Goal: Navigation & Orientation: Find specific page/section

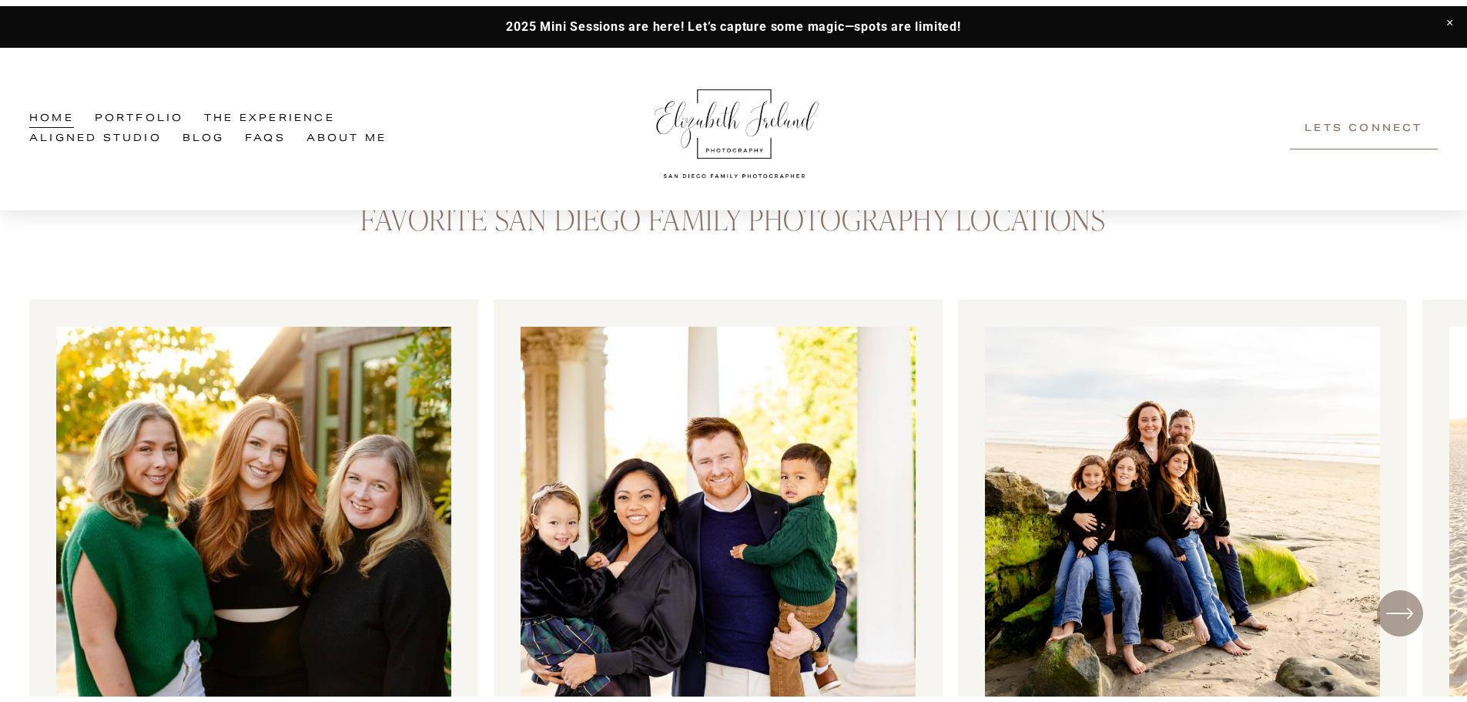
scroll to position [1232, 0]
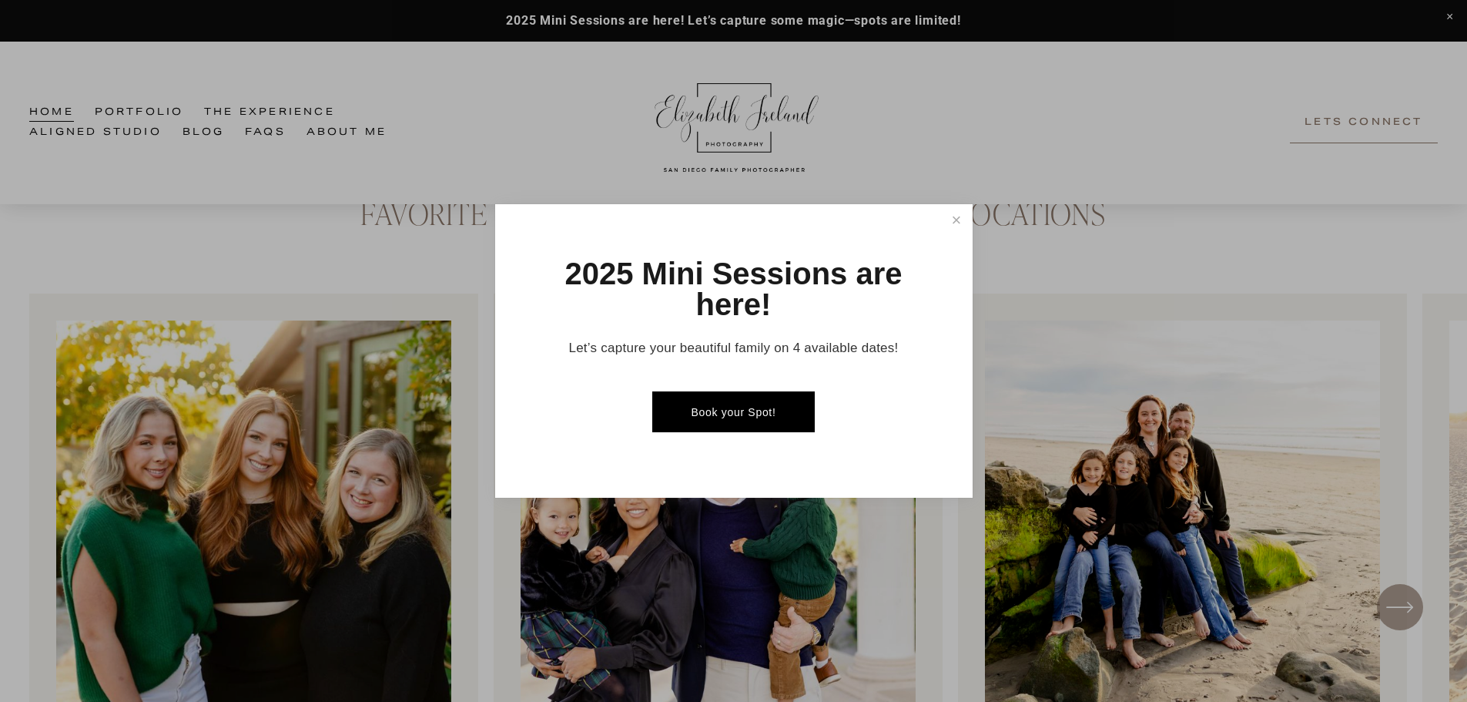
click at [958, 203] on div at bounding box center [733, 351] width 1467 height 702
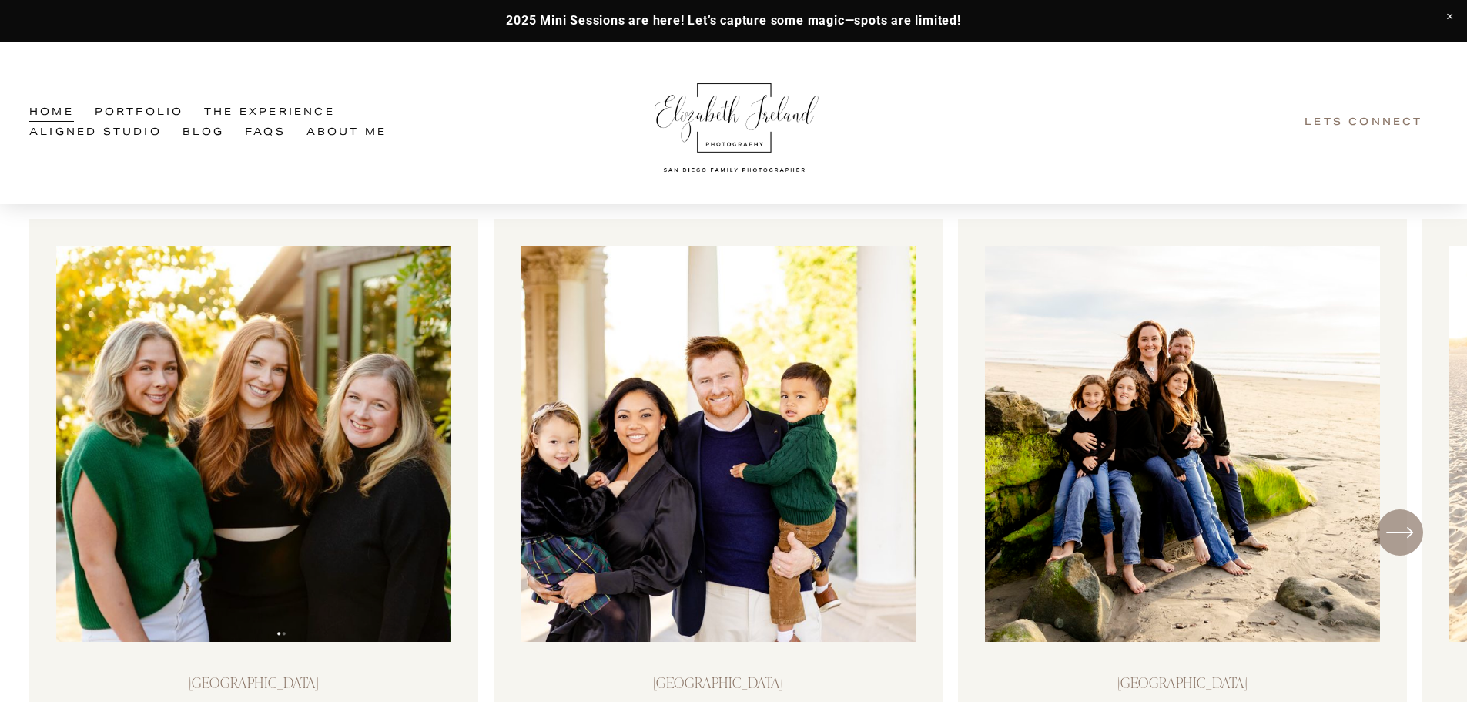
scroll to position [1617, 0]
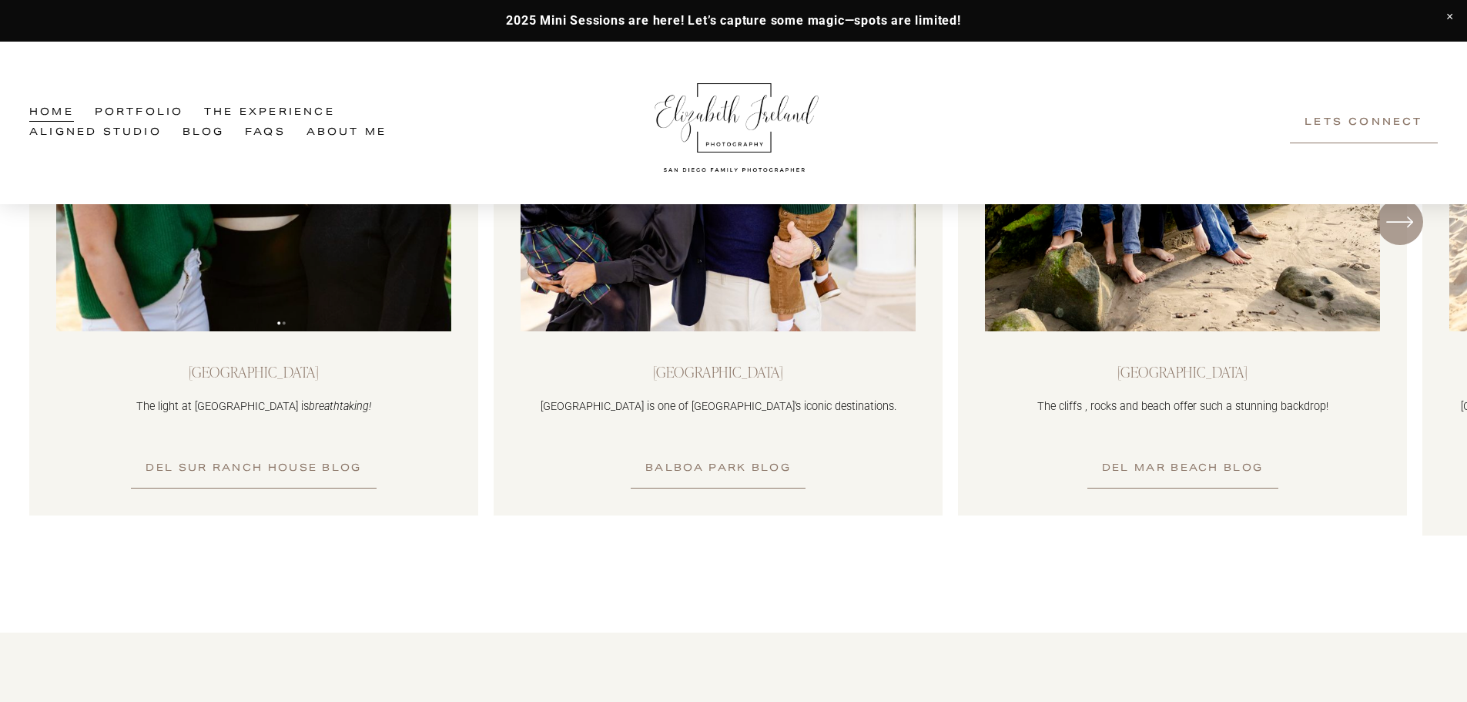
click at [1406, 228] on icon "\a \a \a Next\a \a" at bounding box center [1400, 222] width 28 height 28
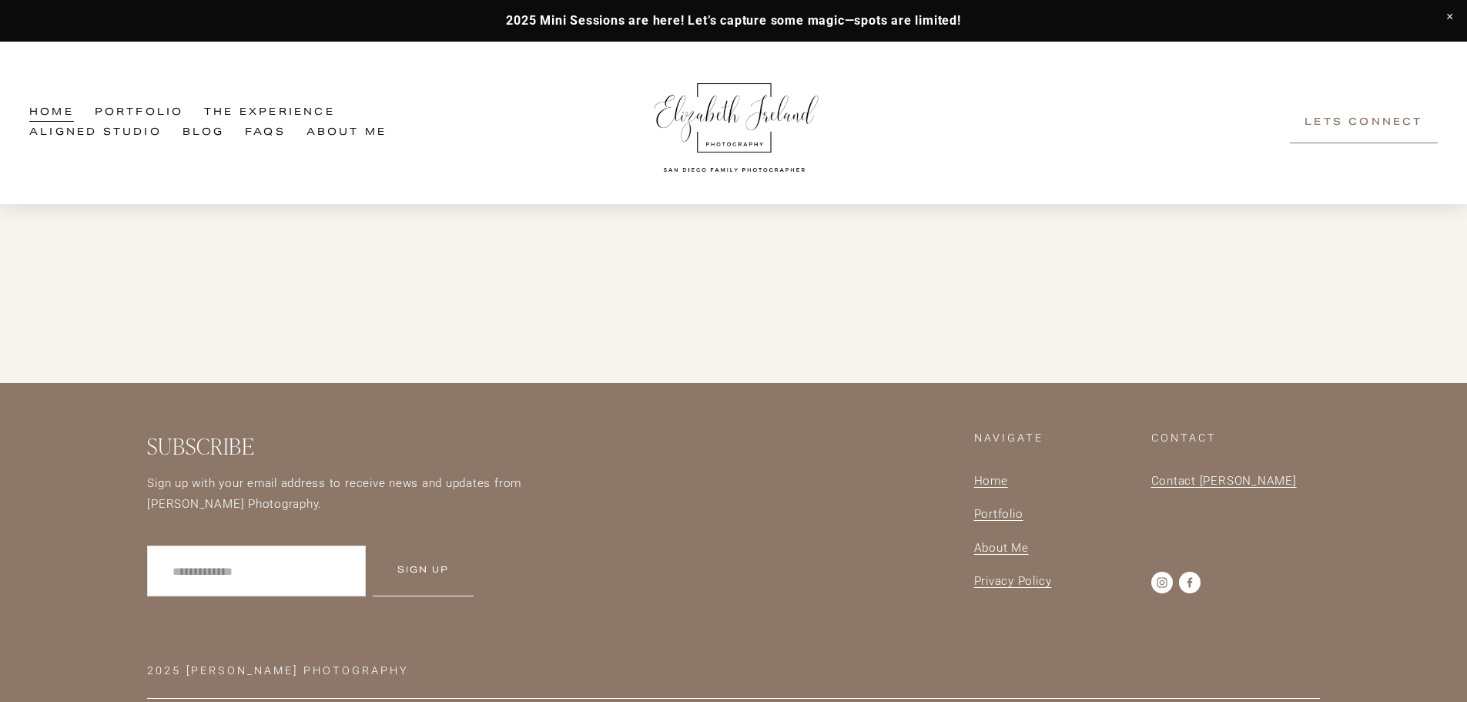
scroll to position [4839, 0]
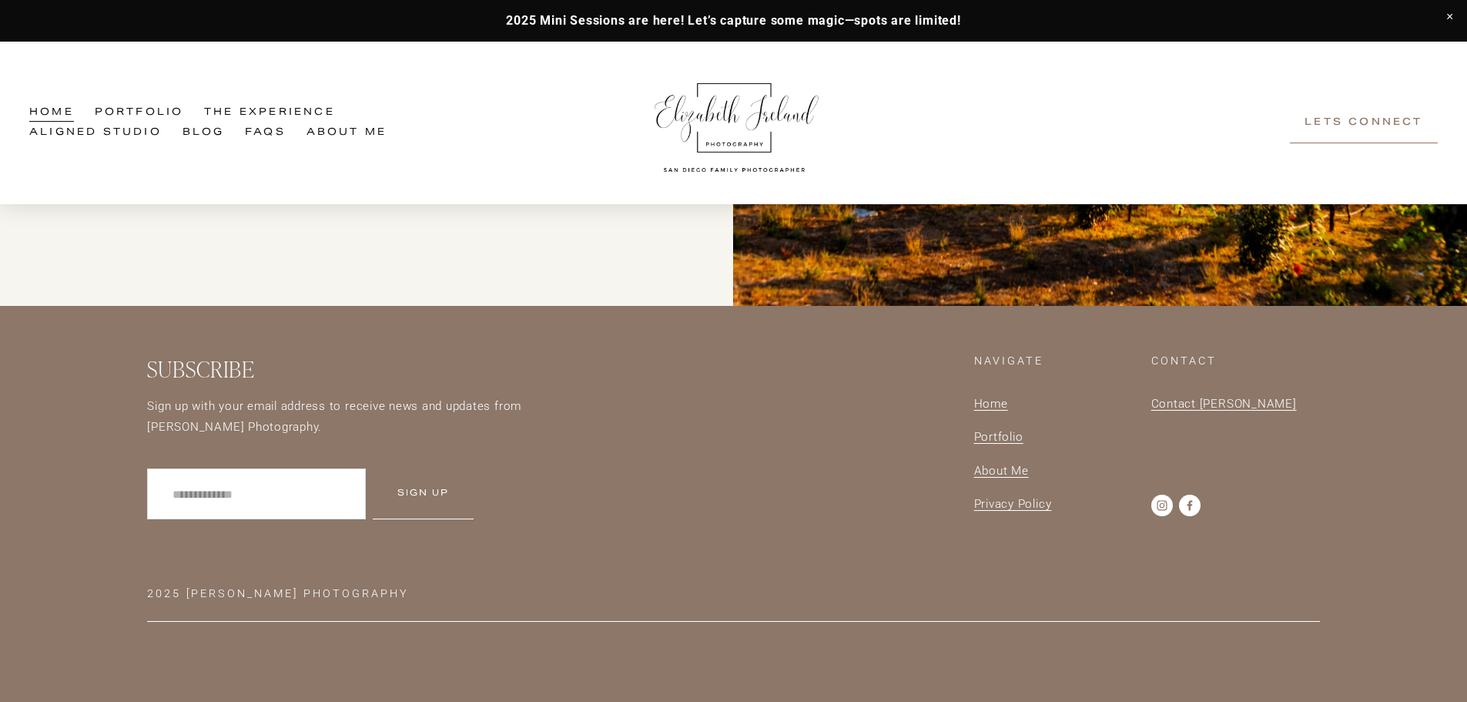
click at [156, 109] on link "Portfolio" at bounding box center [139, 113] width 89 height 20
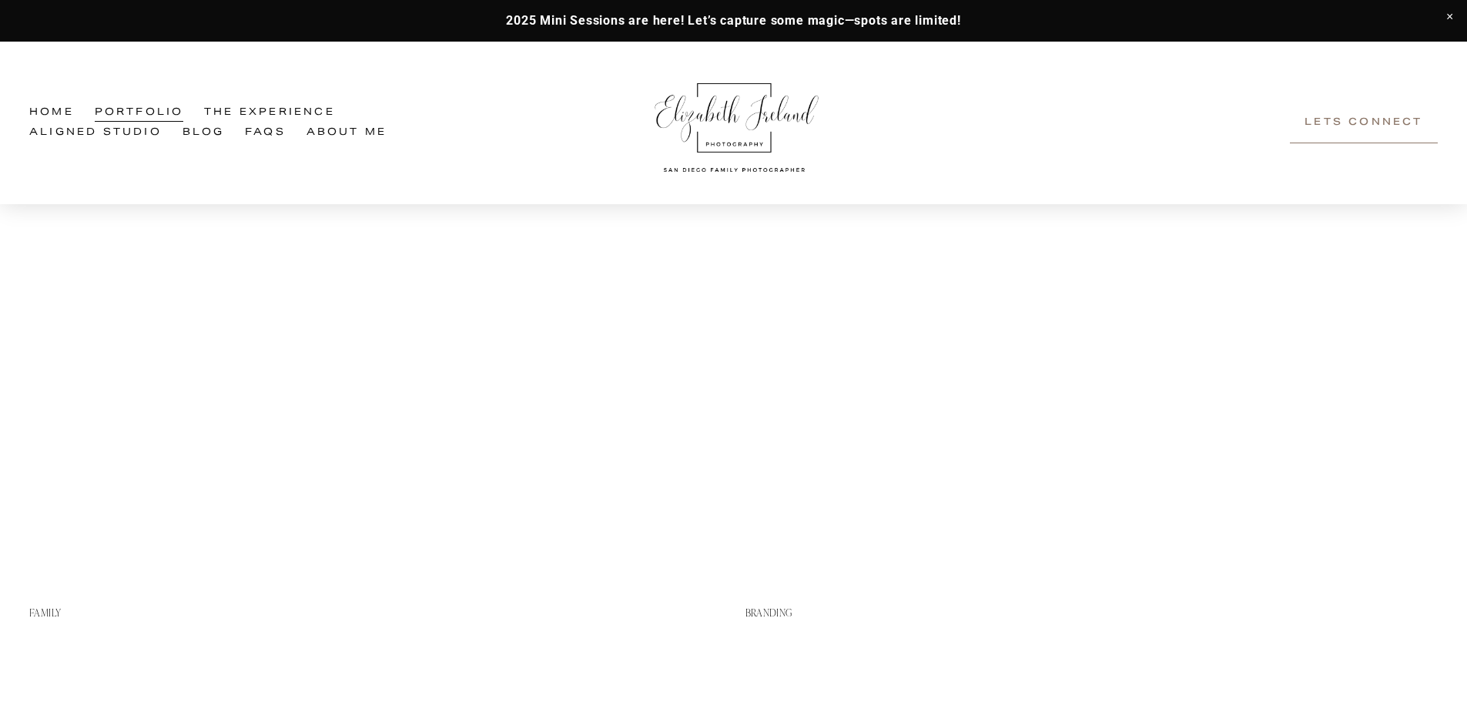
scroll to position [1107, 0]
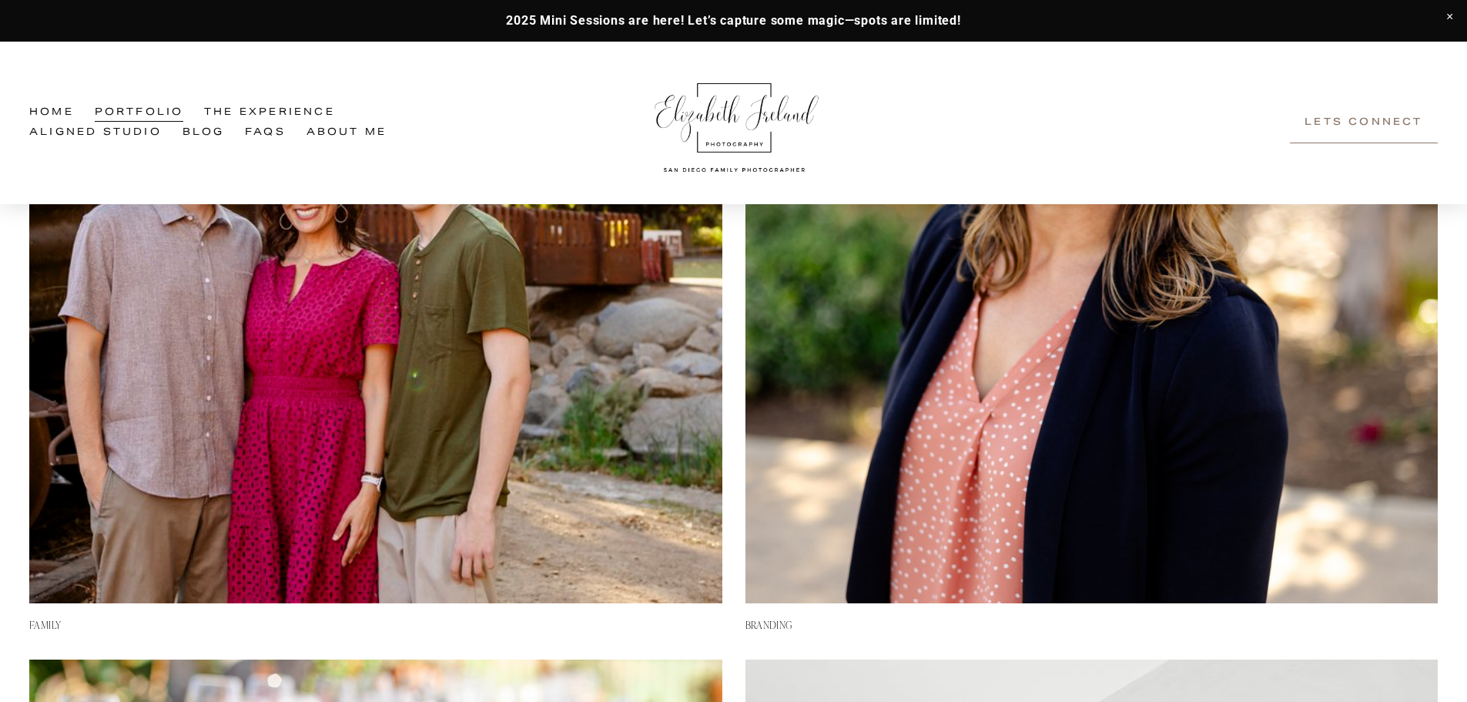
click at [402, 336] on img at bounding box center [375, 257] width 692 height 692
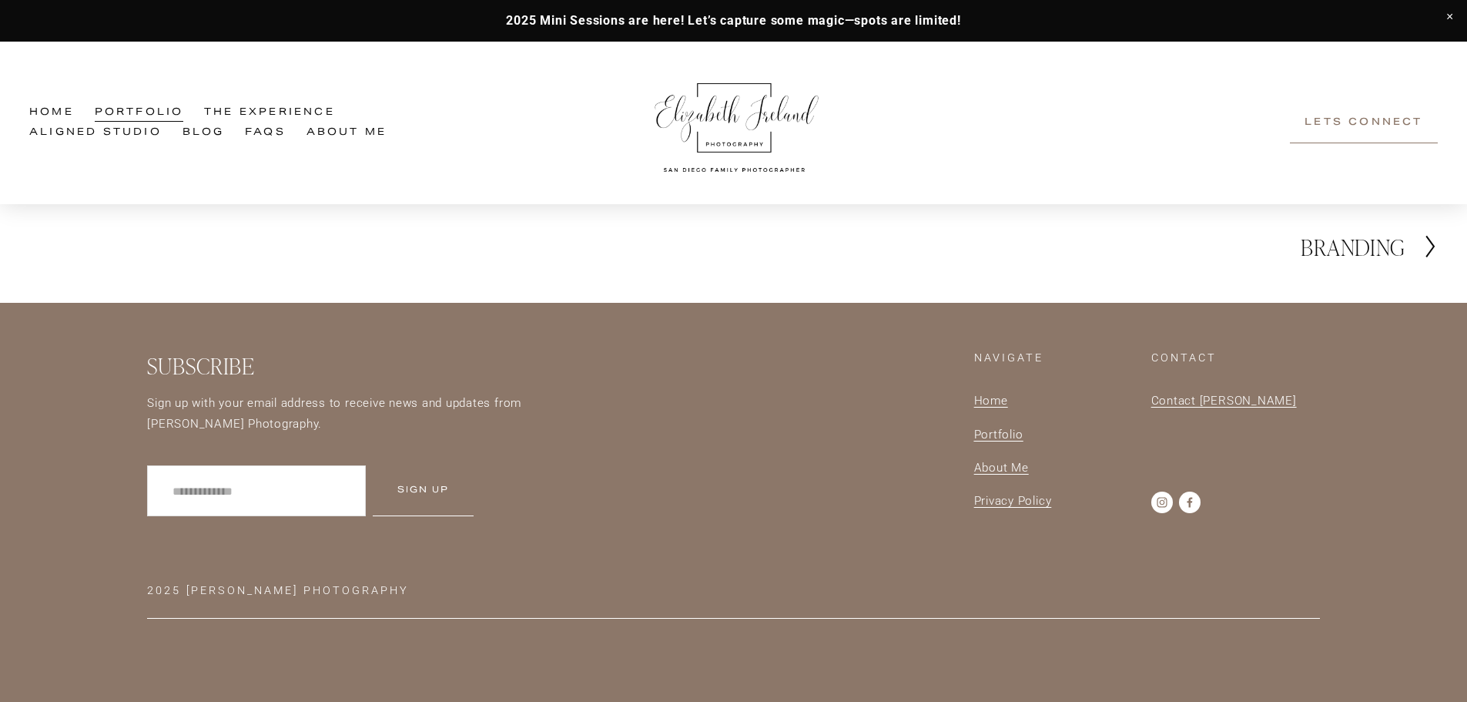
scroll to position [3461, 0]
